Goal: Find specific page/section: Find specific page/section

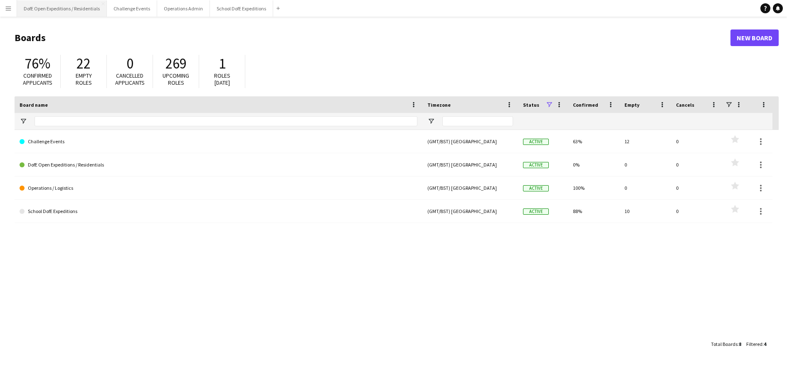
click at [85, 10] on button "DofE Open Expeditions / Residentials Close" at bounding box center [62, 8] width 90 height 16
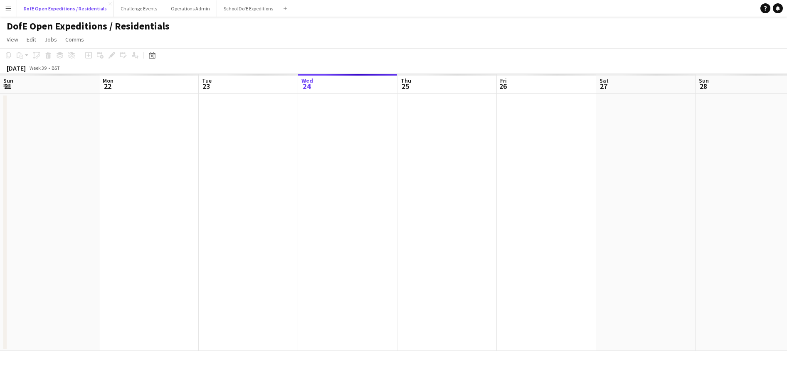
scroll to position [0, 199]
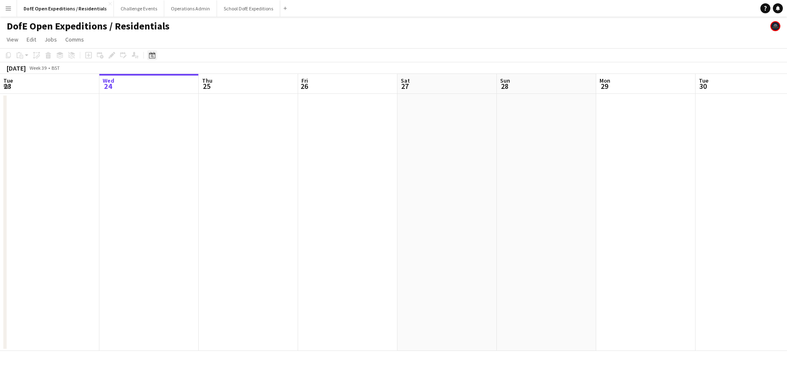
click at [153, 55] on icon "Date picker" at bounding box center [152, 55] width 7 height 7
click at [202, 83] on span "Previous month" at bounding box center [203, 84] width 17 height 17
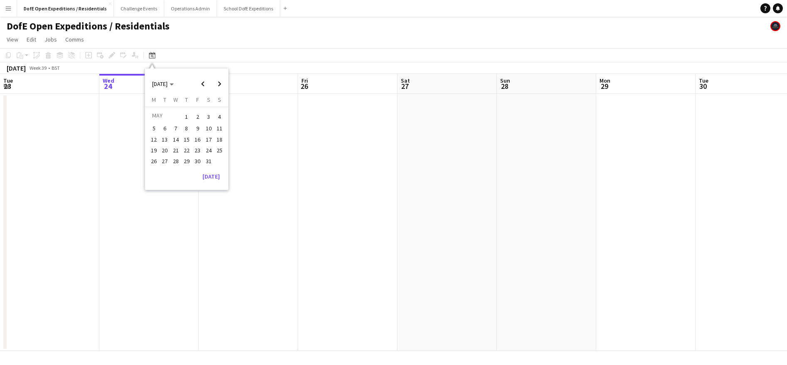
click at [163, 165] on span "27" at bounding box center [165, 161] width 10 height 10
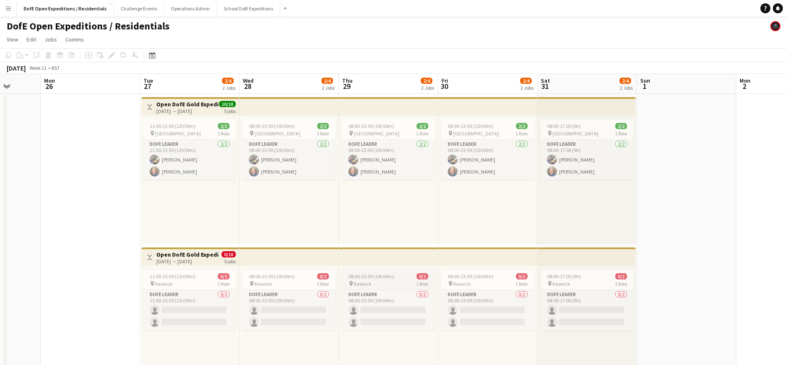
scroll to position [0, 258]
